Goal: Information Seeking & Learning: Learn about a topic

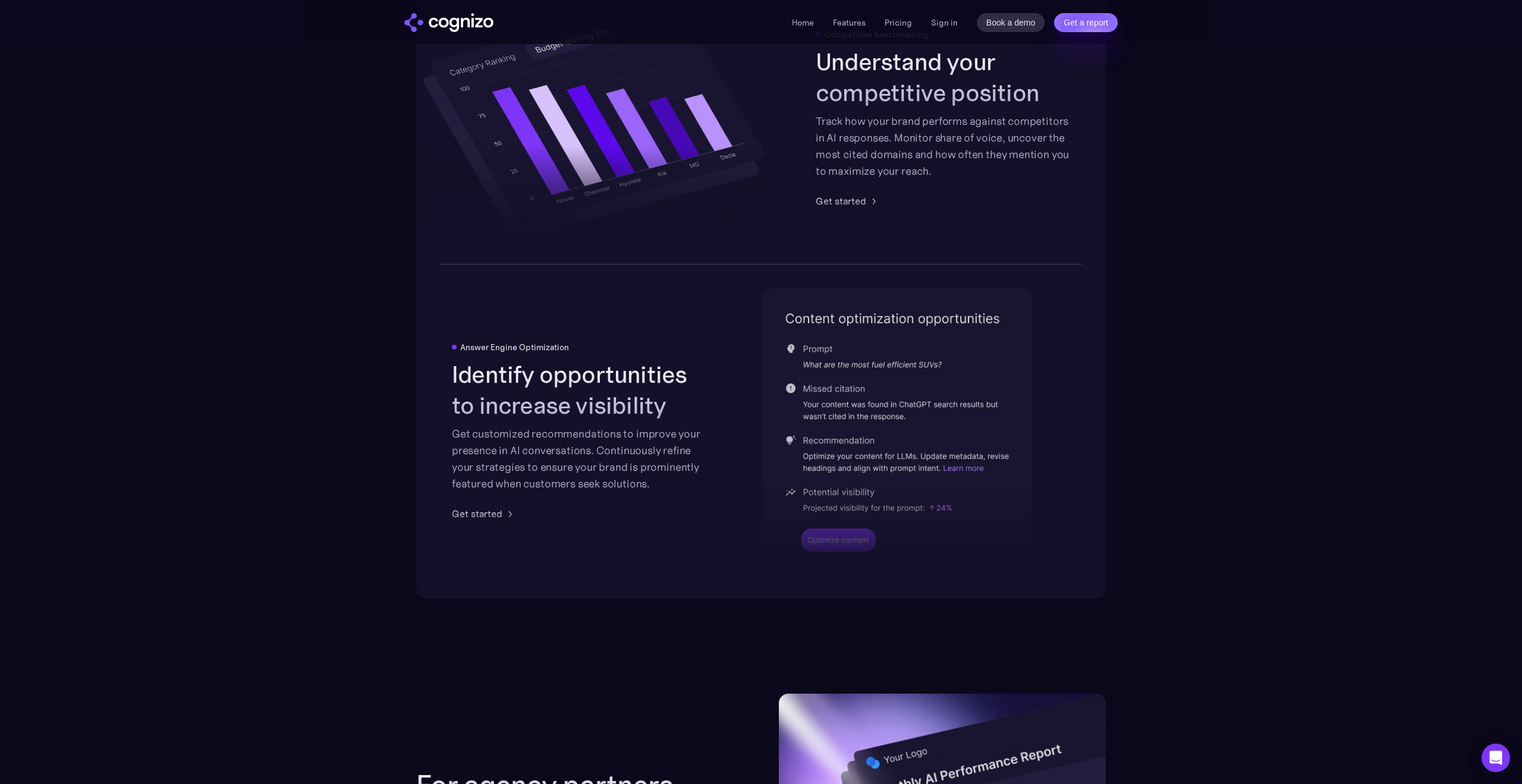
scroll to position [2451, 0]
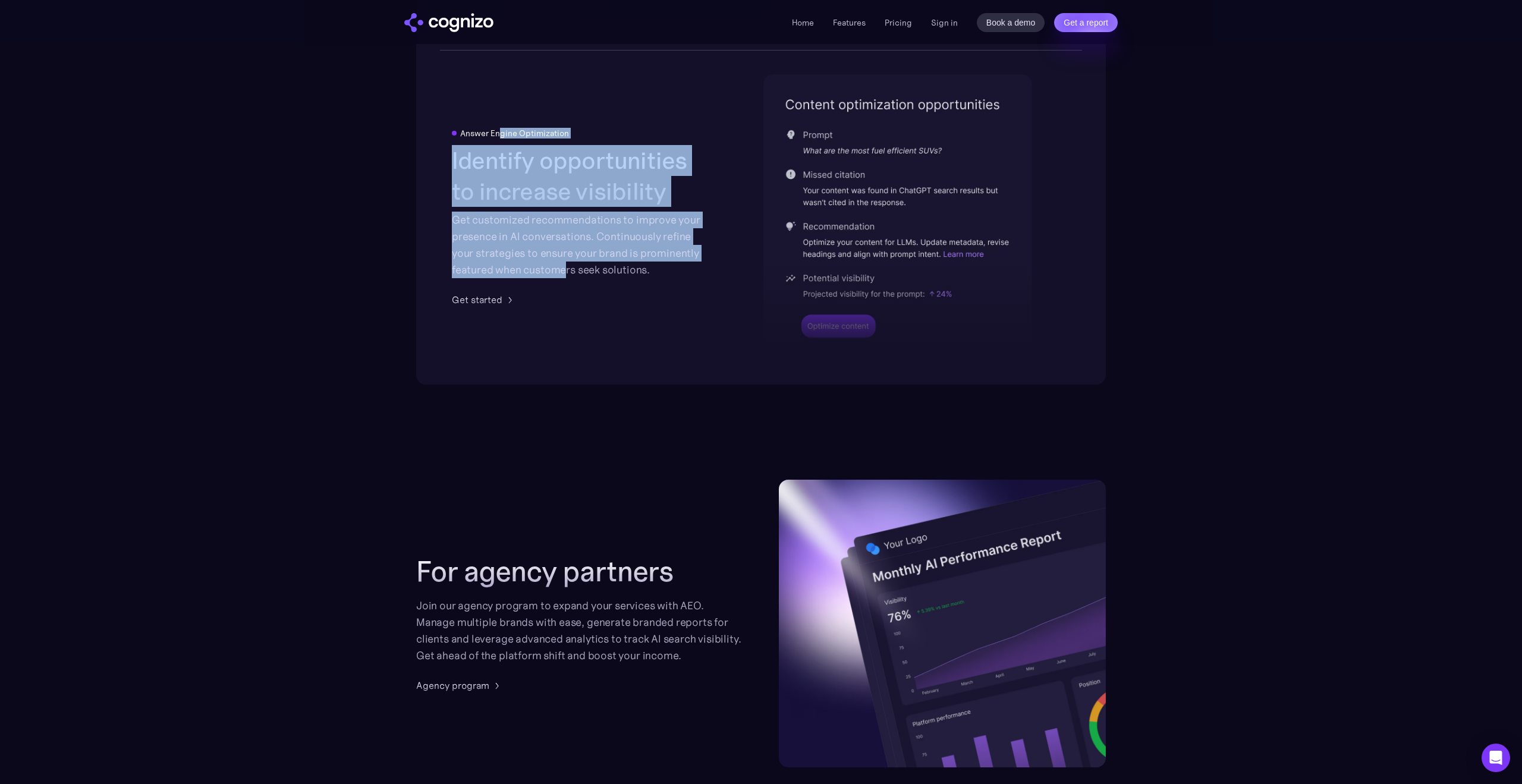
drag, startPoint x: 498, startPoint y: 135, endPoint x: 571, endPoint y: 280, distance: 162.3
click at [565, 280] on div "Answer Engine Optimization Identify opportunities to increase visibility Get cu…" at bounding box center [579, 218] width 254 height 178
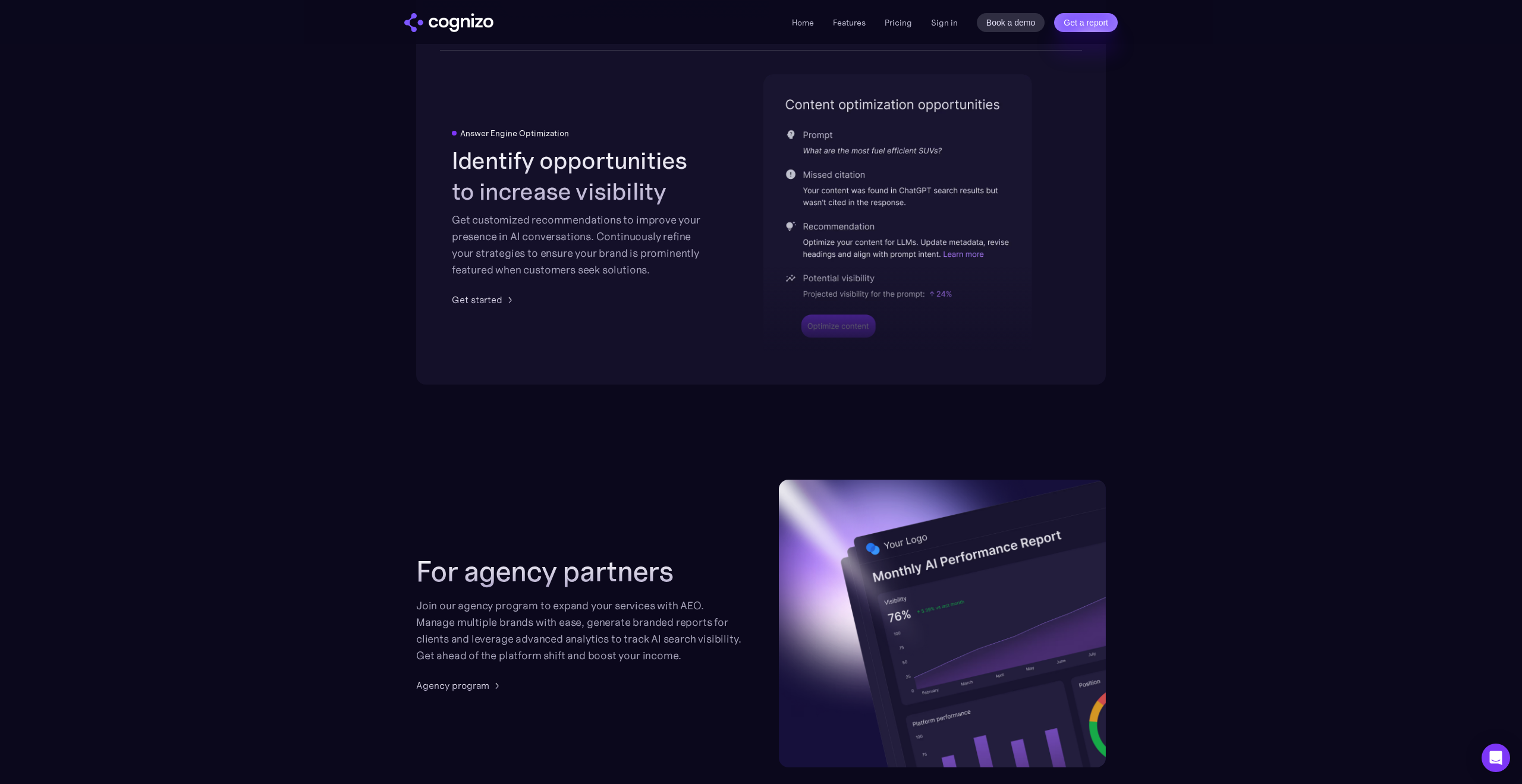
click at [578, 274] on div "Get customized recommendations to improve your presence in AI conversations. Co…" at bounding box center [579, 244] width 254 height 66
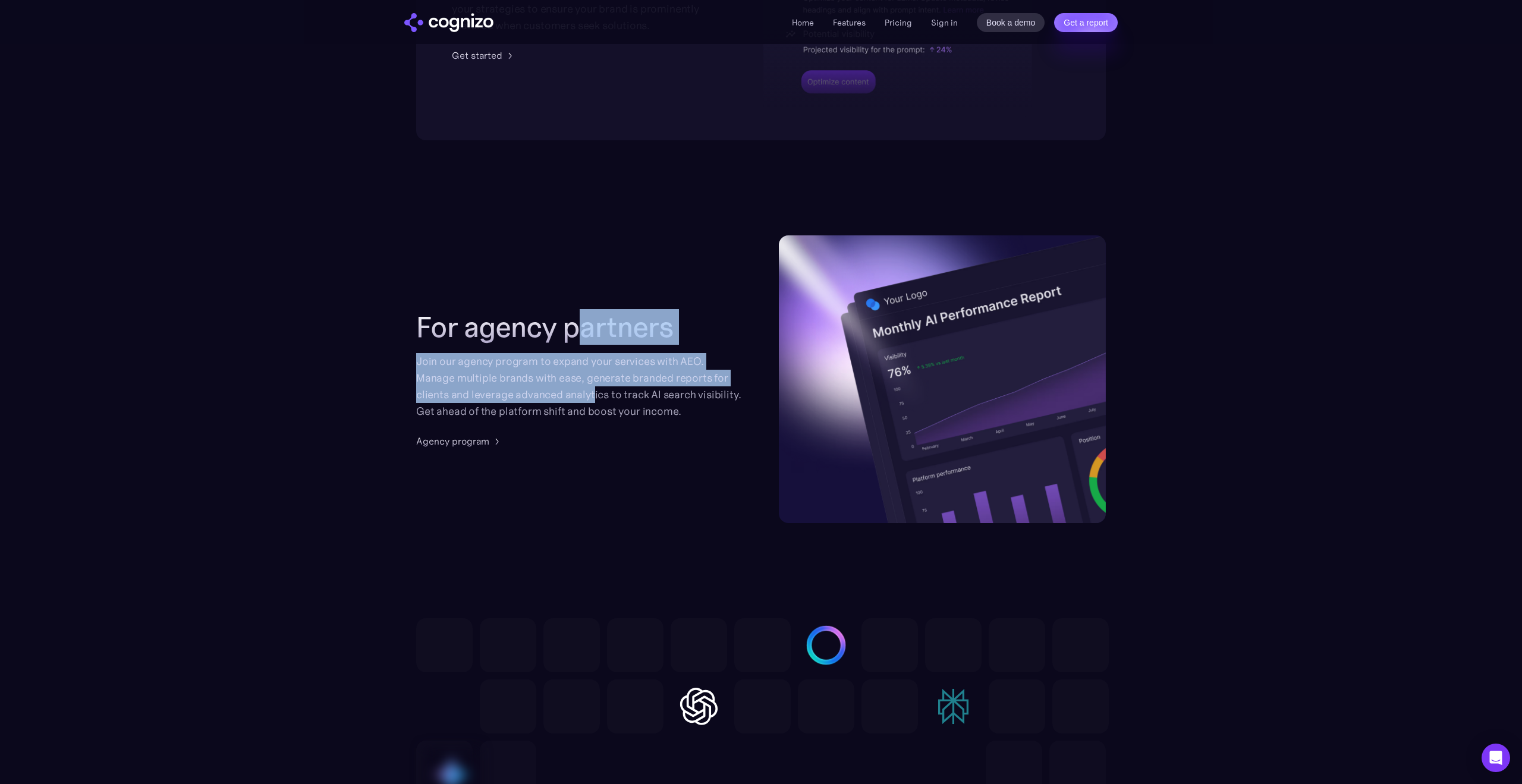
drag, startPoint x: 588, startPoint y: 358, endPoint x: 595, endPoint y: 407, distance: 49.5
click at [594, 407] on div "For agency partners Join our agency program to expand your services with AEO. M…" at bounding box center [580, 365] width 327 height 109
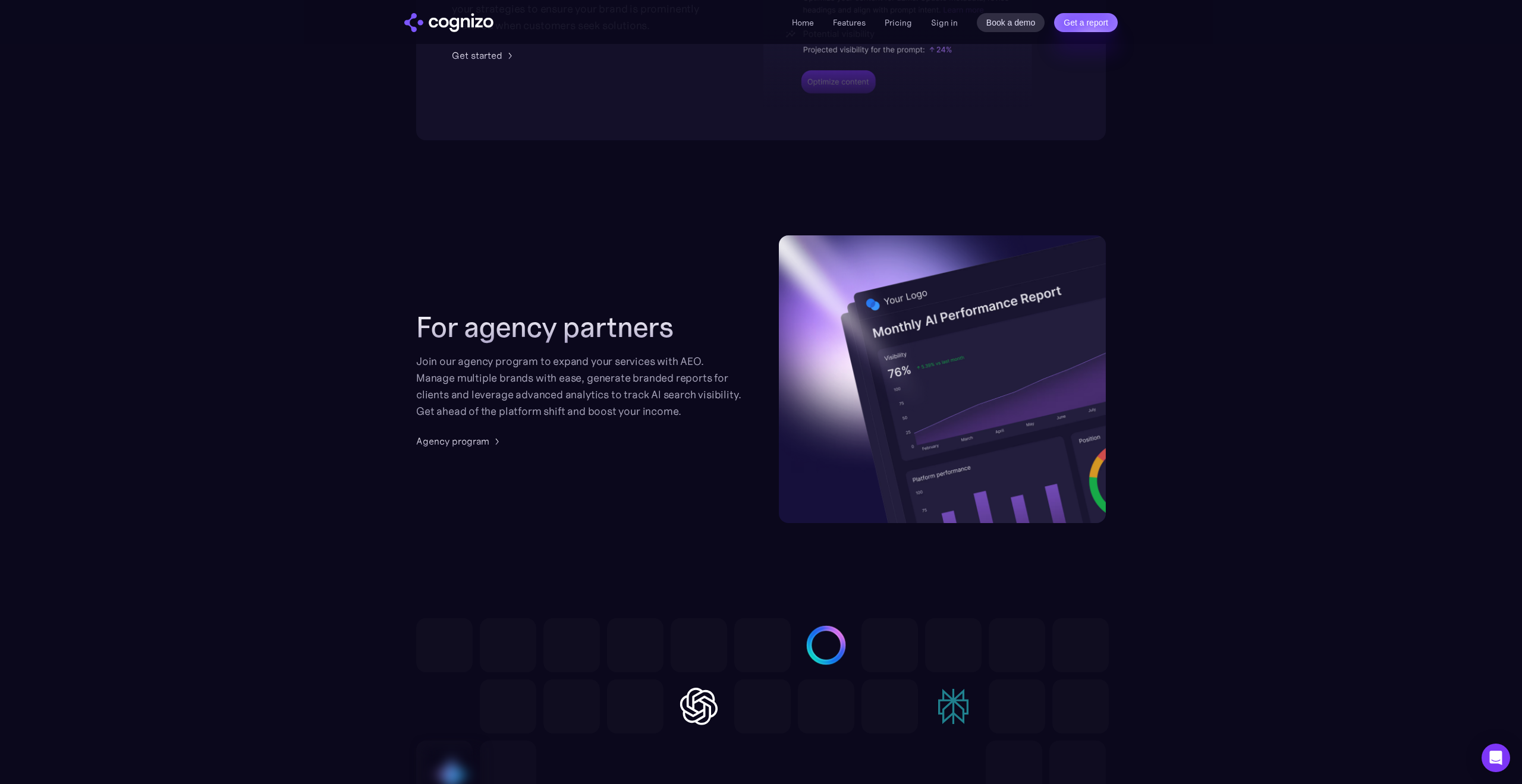
click at [598, 404] on div "Join our agency program to expand your services with AEO. Manage multiple brand…" at bounding box center [580, 386] width 327 height 66
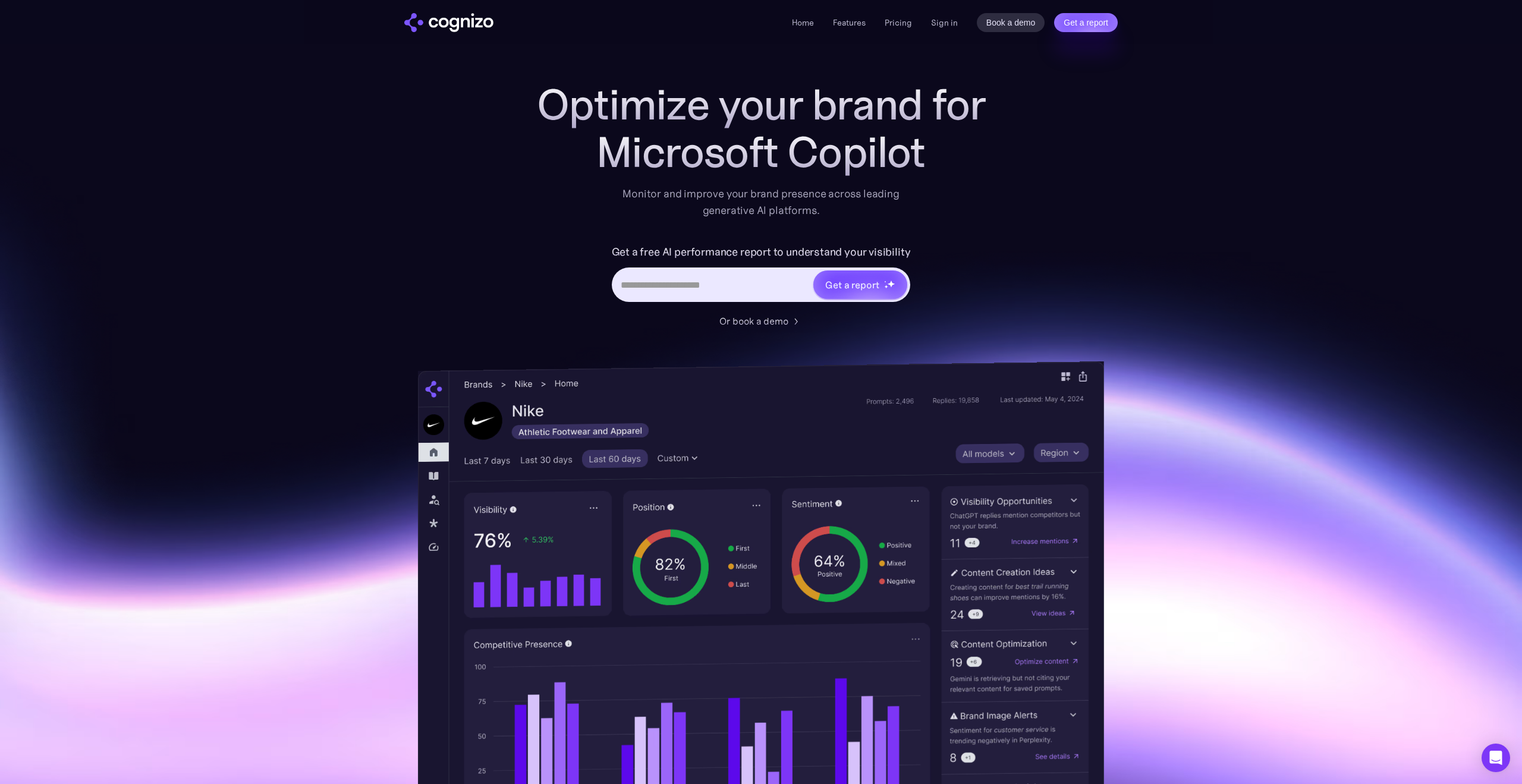
scroll to position [0, 0]
